Goal: Information Seeking & Learning: Check status

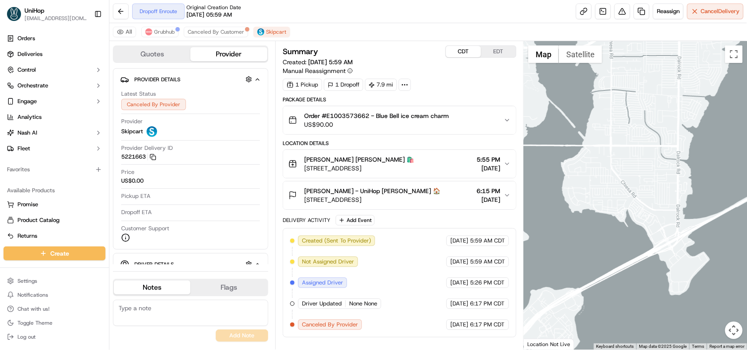
scroll to position [8, 0]
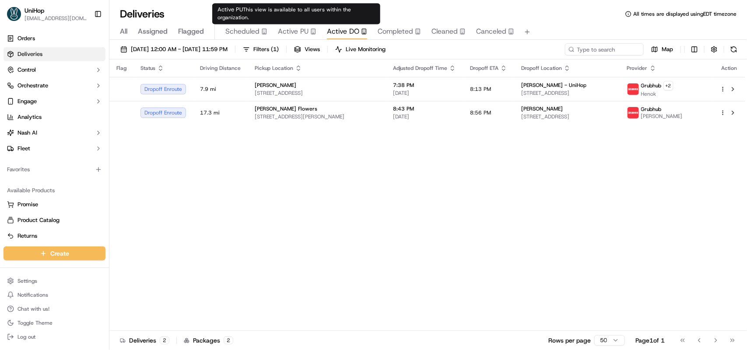
click at [291, 31] on span "Active PU" at bounding box center [293, 31] width 31 height 10
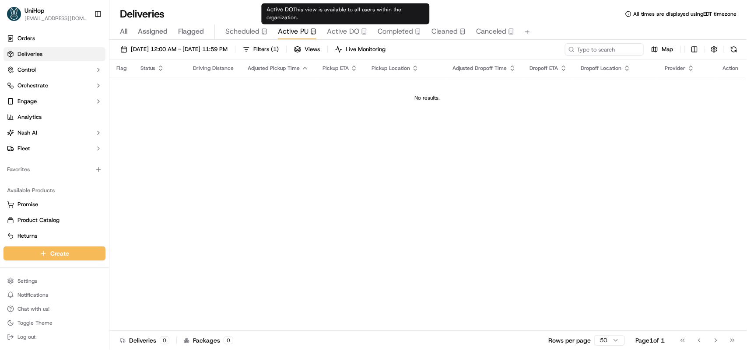
click at [337, 32] on span "Active DO" at bounding box center [343, 31] width 32 height 10
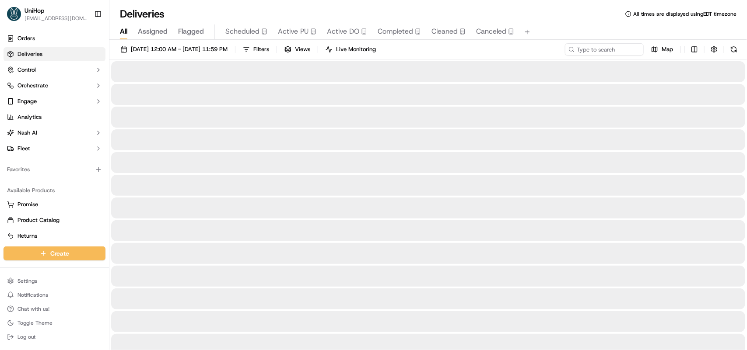
click at [125, 28] on span "All" at bounding box center [123, 31] width 7 height 10
click at [168, 50] on span "[DATE] 12:00 AM - [DATE] 11:59 PM" at bounding box center [179, 49] width 97 height 8
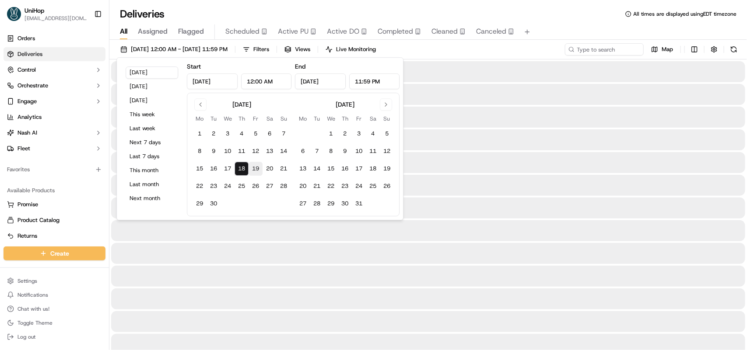
click at [254, 168] on button "19" at bounding box center [255, 169] width 14 height 14
type input "Sep 19, 2025"
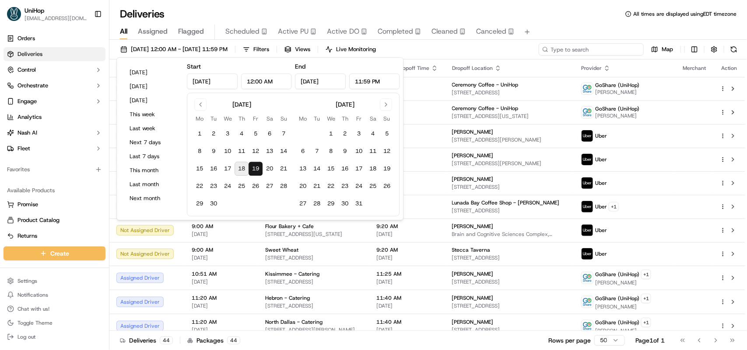
click at [578, 49] on input at bounding box center [590, 49] width 105 height 12
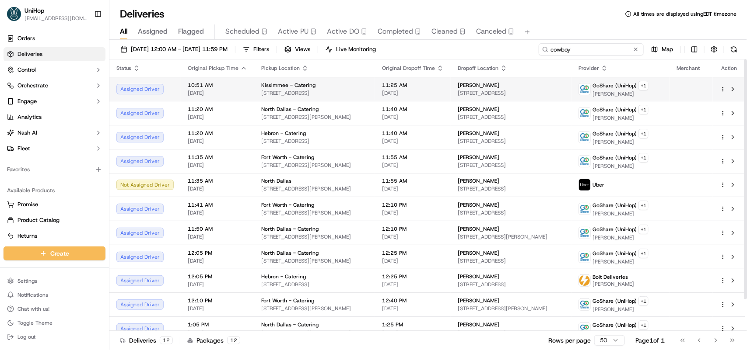
type input "cowboy"
click at [590, 91] on img at bounding box center [584, 89] width 11 height 11
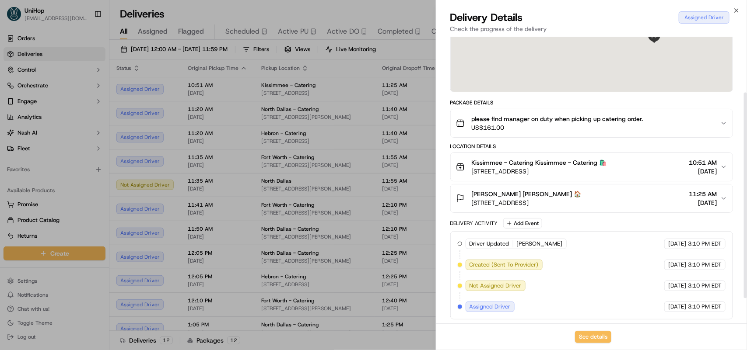
scroll to position [112, 0]
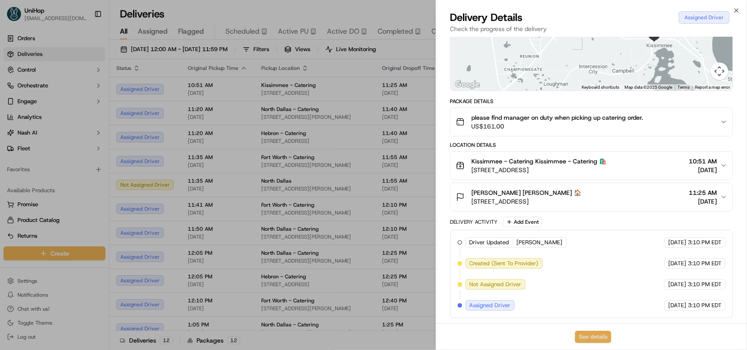
click at [586, 335] on button "See details" at bounding box center [593, 337] width 36 height 12
click at [733, 10] on icon "button" at bounding box center [736, 10] width 7 height 7
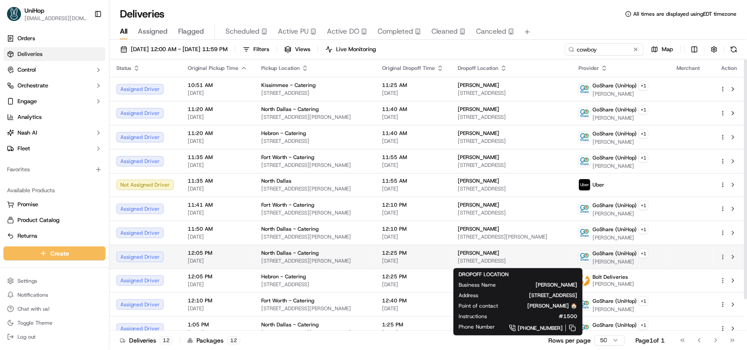
scroll to position [36, 0]
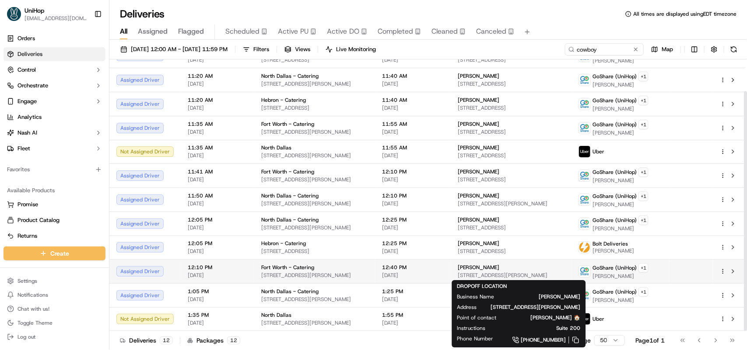
click at [506, 266] on div "Dessie Crews" at bounding box center [510, 267] width 107 height 7
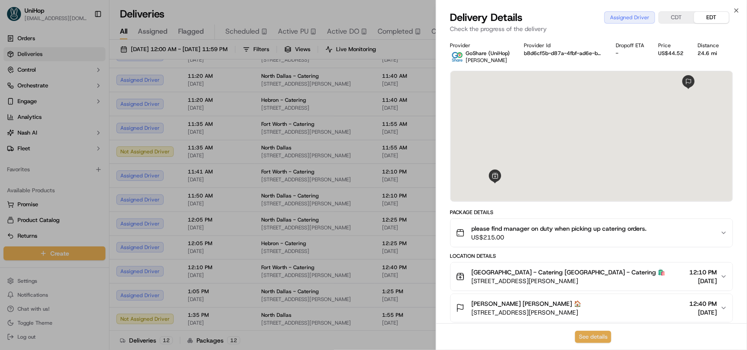
click at [586, 337] on button "See details" at bounding box center [593, 337] width 36 height 12
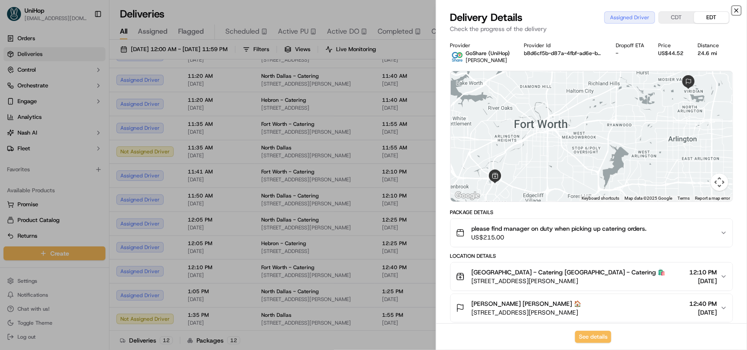
click at [736, 7] on icon "button" at bounding box center [736, 10] width 7 height 7
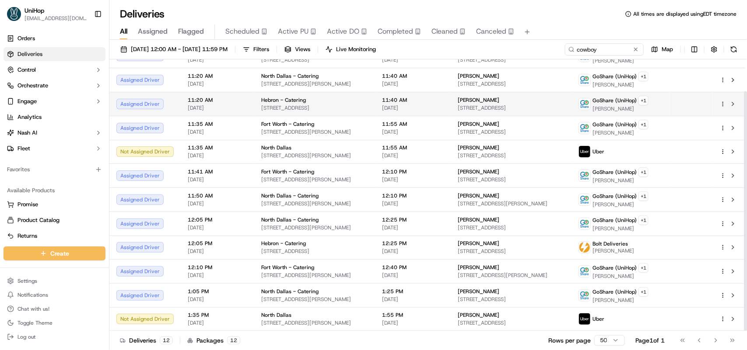
click at [478, 97] on span "Regina Surry" at bounding box center [478, 100] width 42 height 7
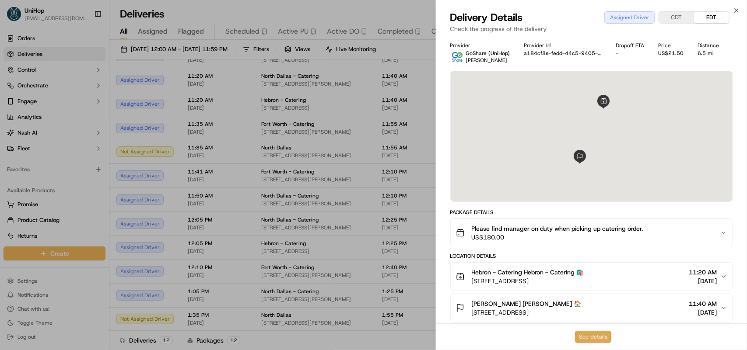
click at [582, 337] on button "See details" at bounding box center [593, 337] width 36 height 12
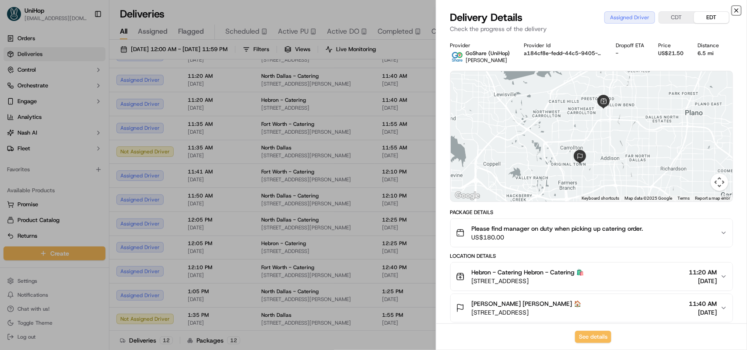
click at [736, 9] on icon "button" at bounding box center [736, 10] width 7 height 7
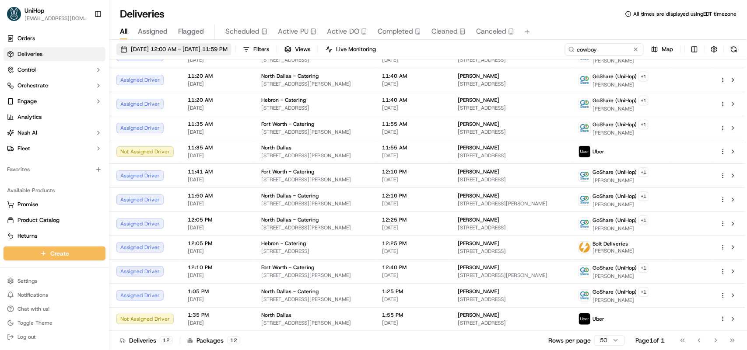
click at [141, 49] on span "Sep 19 2025 12:00 AM - Sep 19 2025 11:59 PM" at bounding box center [179, 49] width 97 height 8
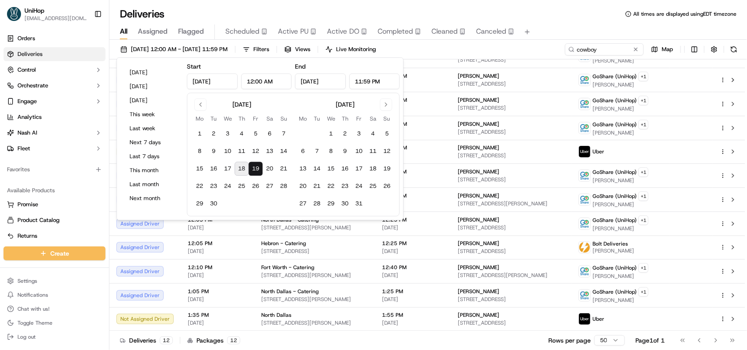
click at [243, 168] on button "18" at bounding box center [241, 169] width 14 height 14
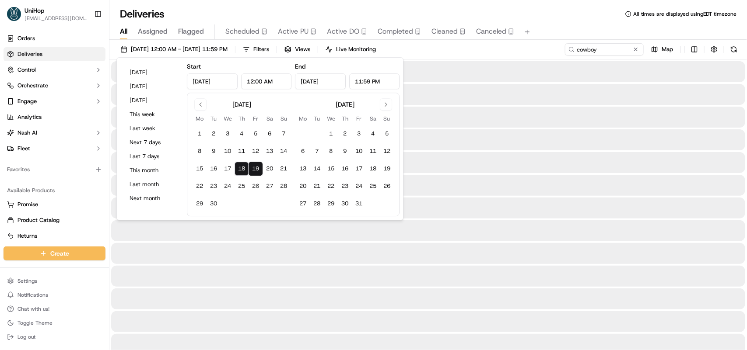
type input "Sep 18, 2025"
click at [585, 25] on div "All Assigned Flagged Scheduled Active PU Active DO Completed Cleaned Canceled" at bounding box center [427, 31] width 637 height 15
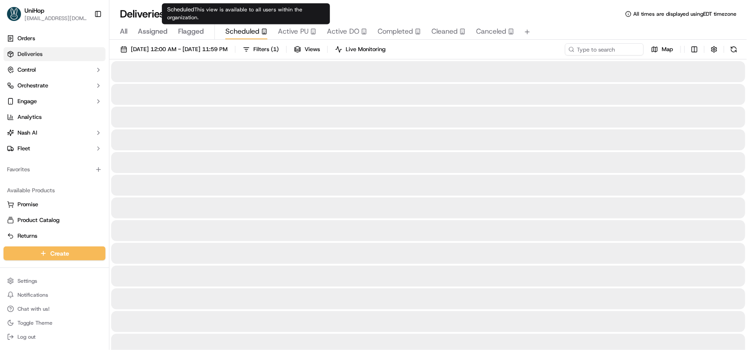
click at [248, 30] on span "Scheduled" at bounding box center [242, 31] width 34 height 10
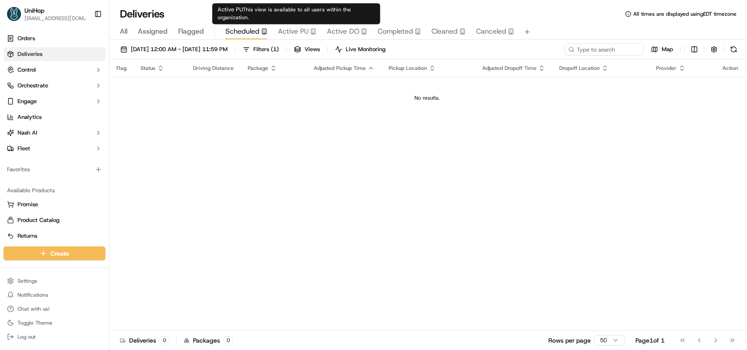
click at [292, 28] on span "Active PU" at bounding box center [293, 31] width 31 height 10
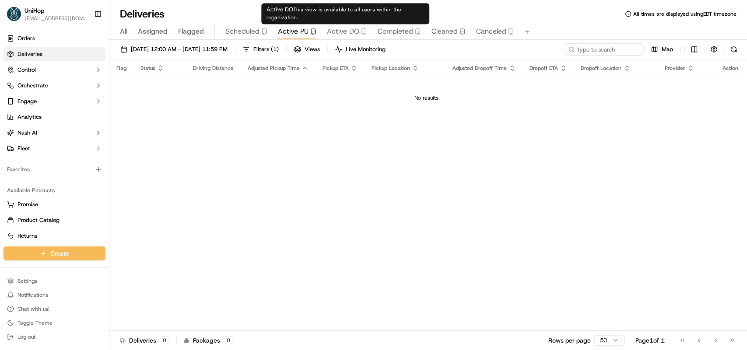
click at [343, 28] on span "Active DO" at bounding box center [343, 31] width 32 height 10
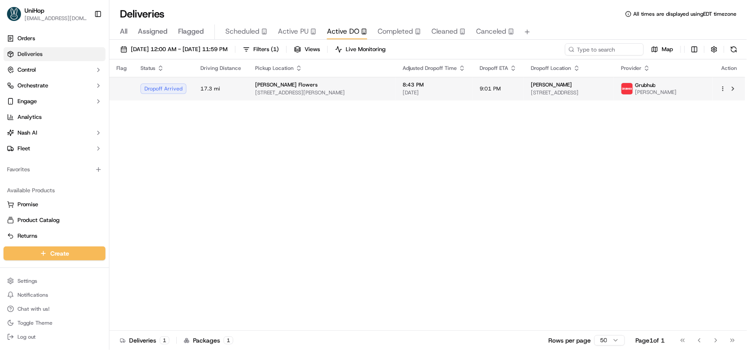
click at [283, 91] on span "[STREET_ADDRESS][PERSON_NAME]" at bounding box center [321, 92] width 133 height 7
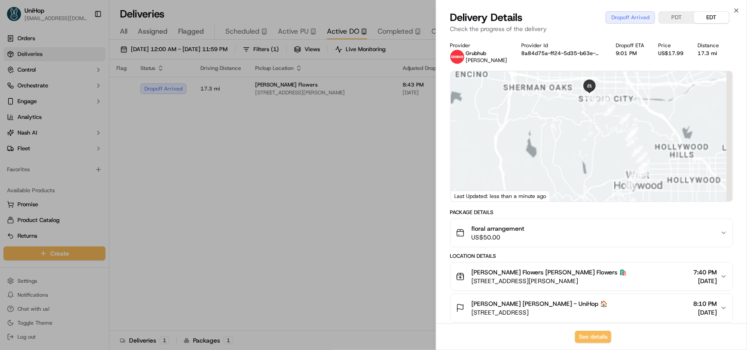
scroll to position [219, 0]
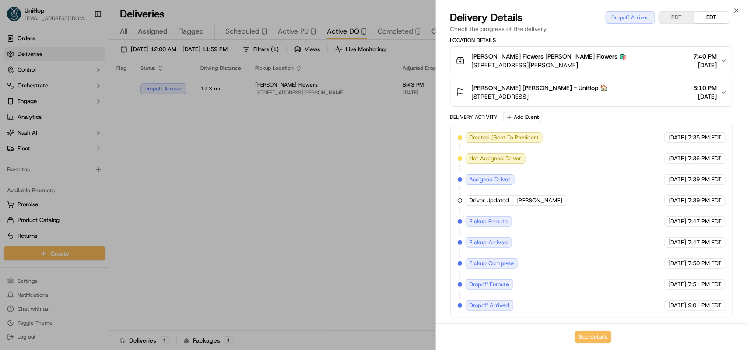
drag, startPoint x: 596, startPoint y: 141, endPoint x: 613, endPoint y: 221, distance: 82.3
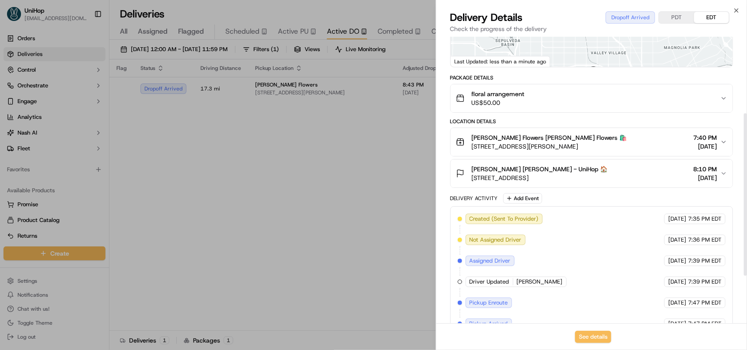
scroll to position [0, 0]
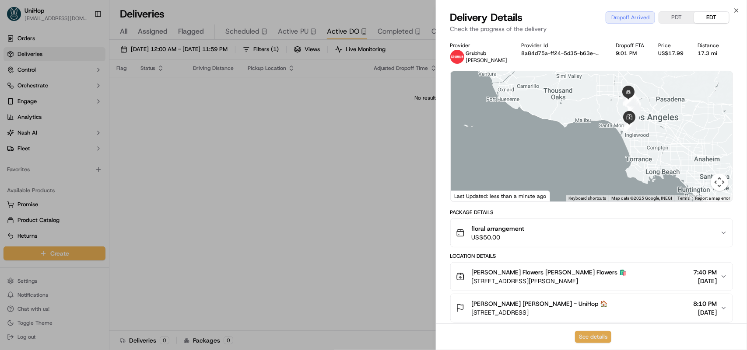
click at [582, 332] on button "See details" at bounding box center [593, 337] width 36 height 12
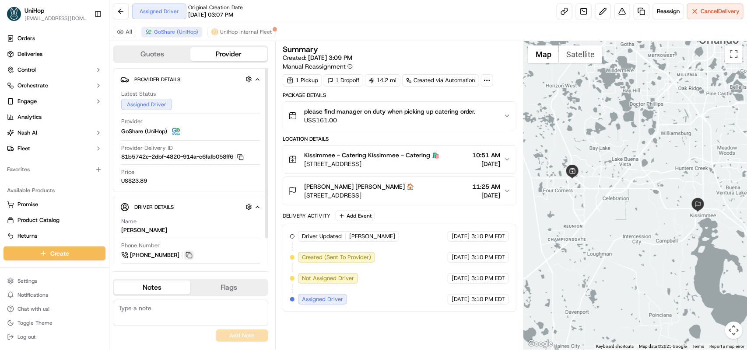
click at [191, 260] on button at bounding box center [189, 256] width 10 height 10
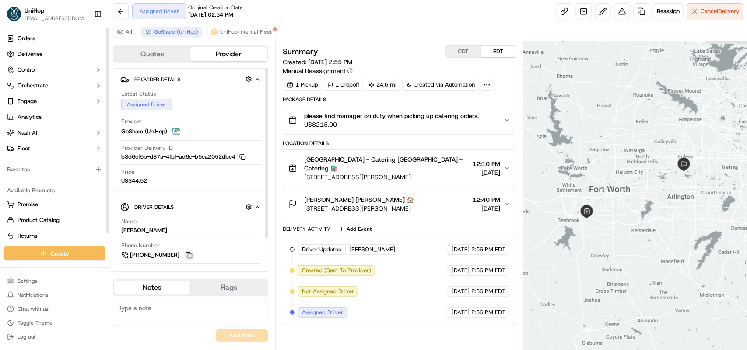
click at [189, 255] on button at bounding box center [189, 256] width 10 height 10
click at [192, 256] on button at bounding box center [189, 256] width 10 height 10
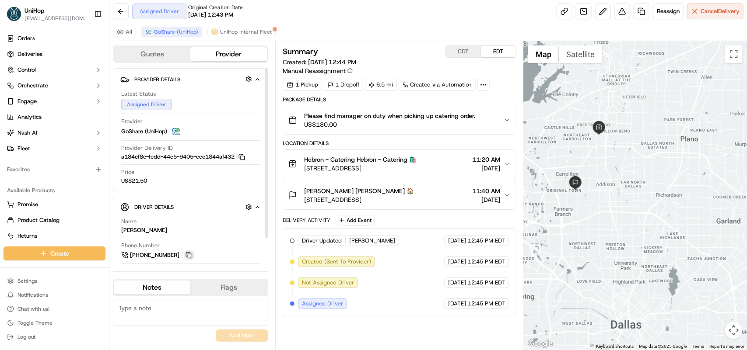
click at [191, 255] on button at bounding box center [189, 256] width 10 height 10
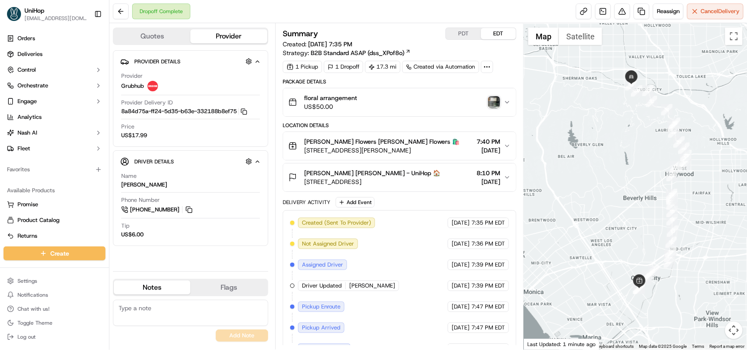
click at [492, 106] on img "button" at bounding box center [494, 102] width 12 height 12
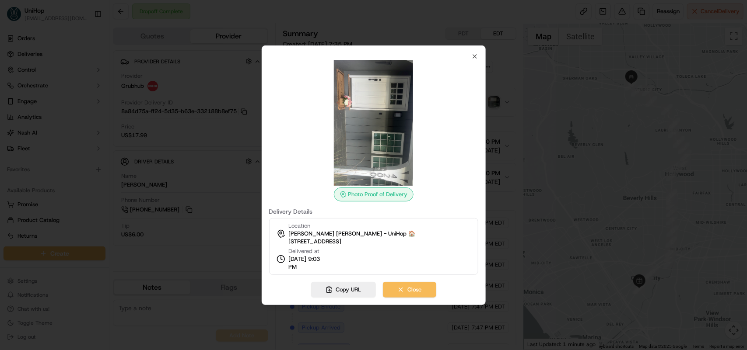
click at [469, 54] on div "Photo Proof of Delivery Delivery Details Location [PERSON_NAME] [PERSON_NAME][G…" at bounding box center [373, 164] width 209 height 222
click at [474, 55] on icon "button" at bounding box center [474, 56] width 7 height 7
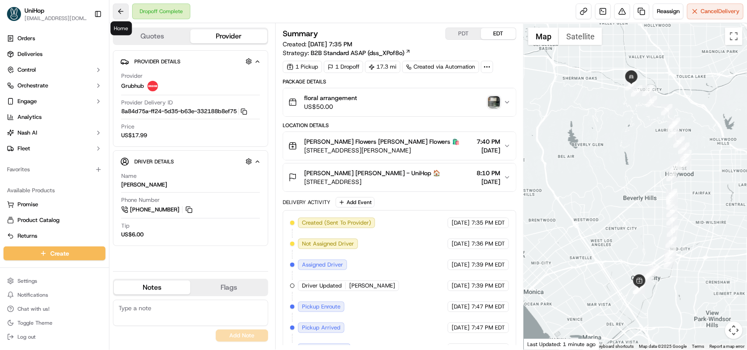
click at [125, 8] on button at bounding box center [121, 11] width 16 height 16
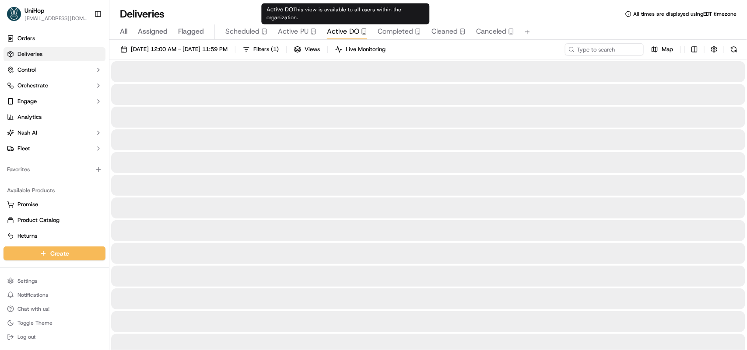
click at [351, 30] on span "Active DO" at bounding box center [343, 31] width 32 height 10
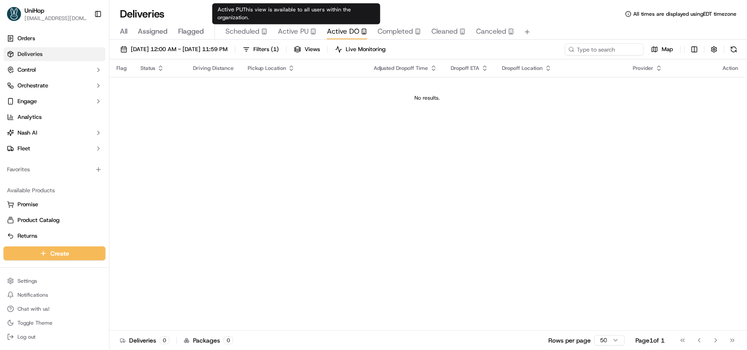
click at [288, 30] on span "Active PU" at bounding box center [293, 31] width 31 height 10
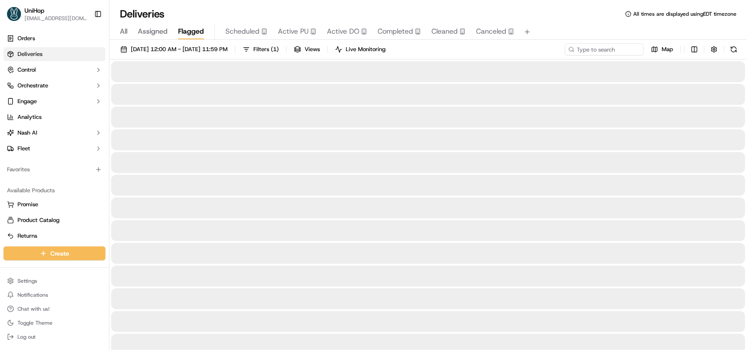
click at [187, 30] on span "Flagged" at bounding box center [191, 31] width 26 height 10
click at [124, 35] on span "All" at bounding box center [123, 31] width 7 height 10
